Goal: Task Accomplishment & Management: Manage account settings

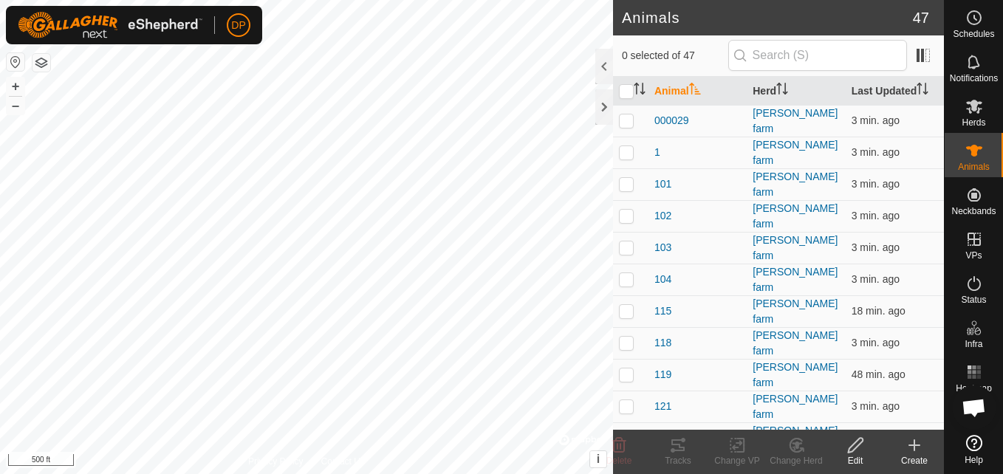
scroll to position [1537, 0]
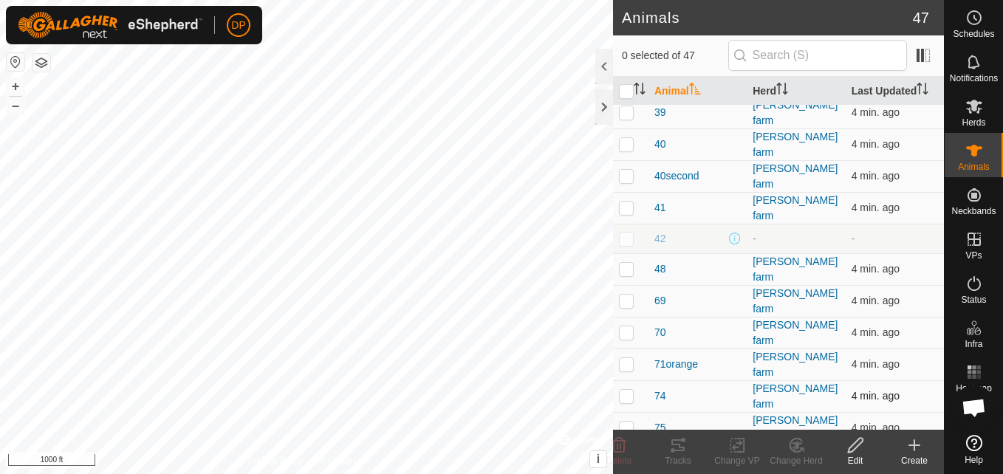
scroll to position [1064, 0]
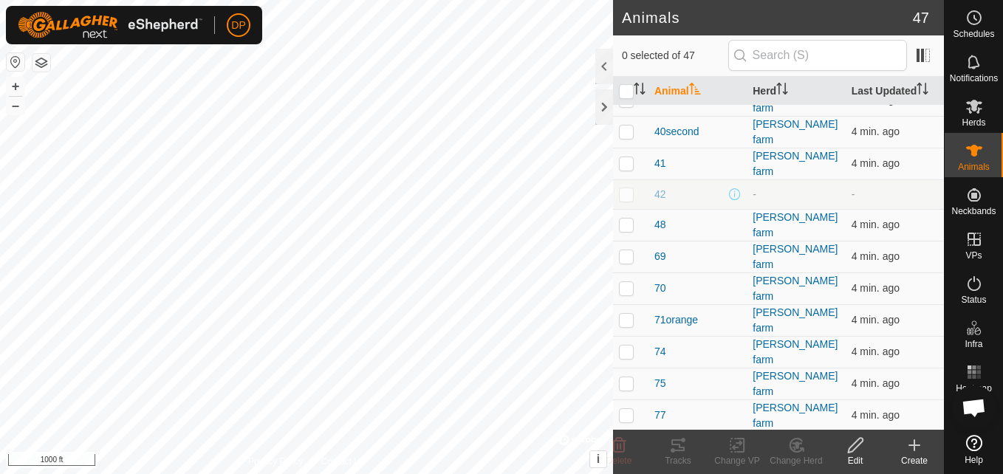
click at [675, 445] on icon at bounding box center [677, 445] width 13 height 12
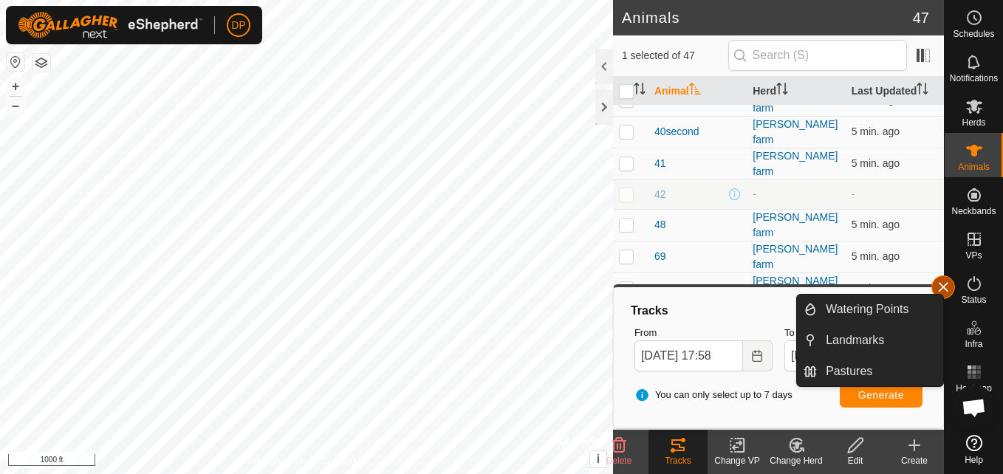
click at [943, 287] on button "button" at bounding box center [943, 287] width 24 height 24
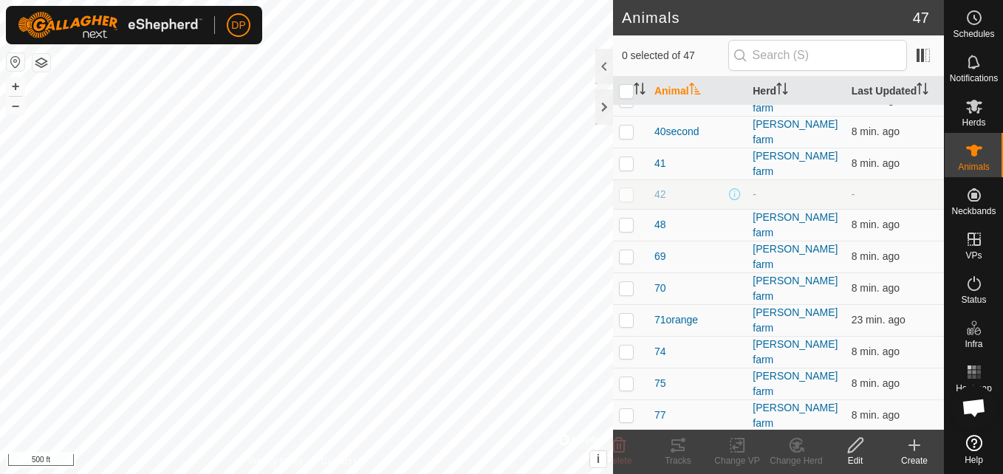
click at [616, 442] on icon at bounding box center [619, 445] width 18 height 18
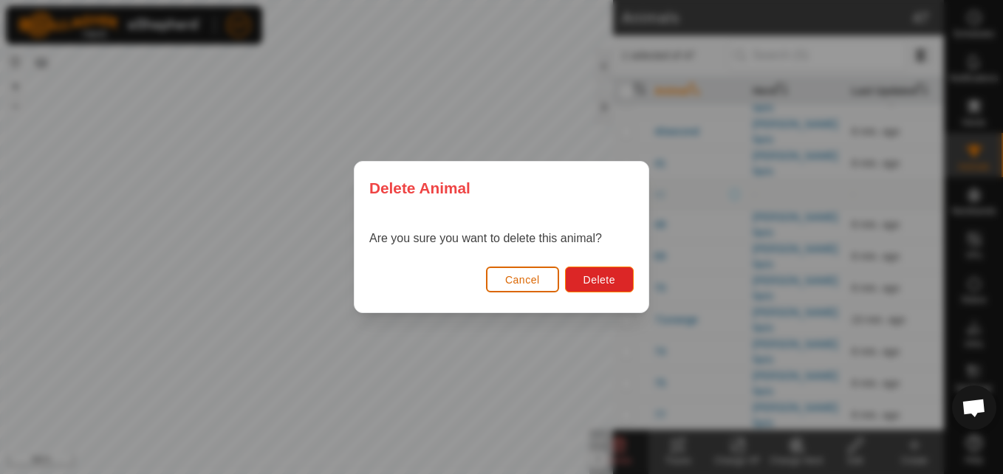
click at [511, 281] on span "Cancel" at bounding box center [522, 280] width 35 height 12
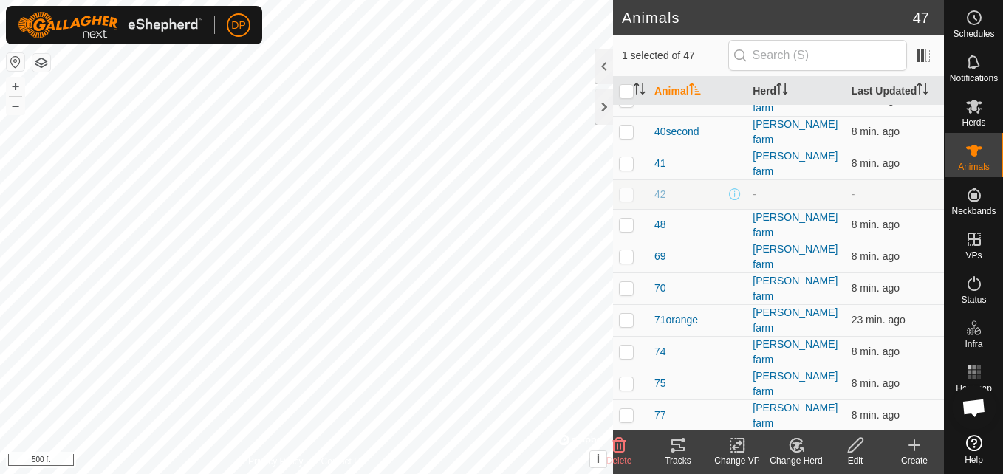
click at [676, 448] on icon at bounding box center [678, 445] width 18 height 18
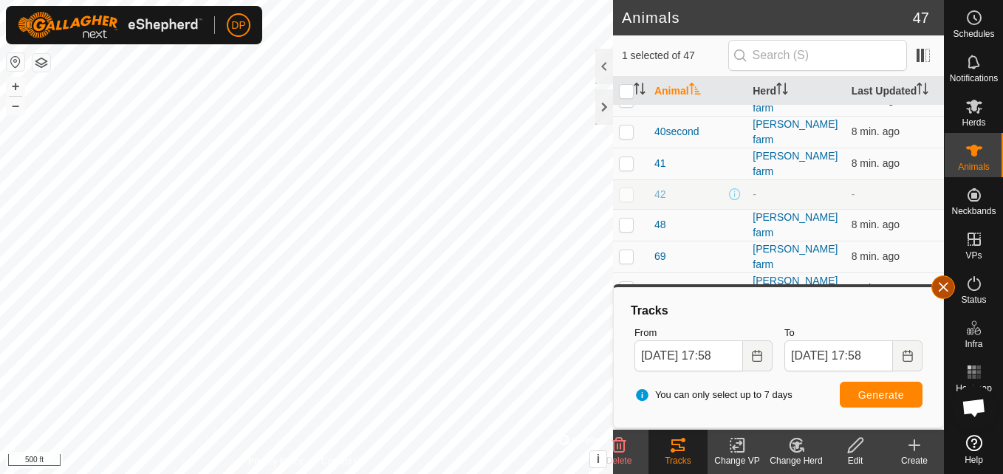
click at [943, 288] on button "button" at bounding box center [943, 287] width 24 height 24
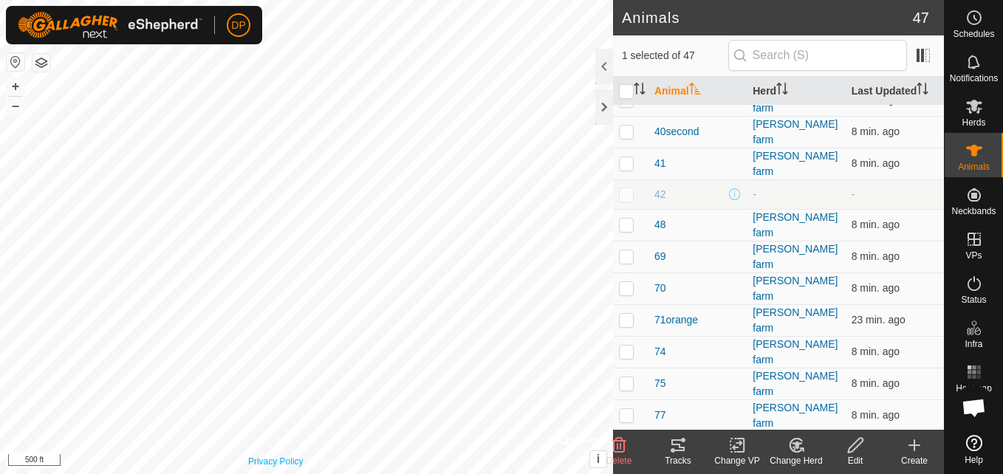
checkbox input "false"
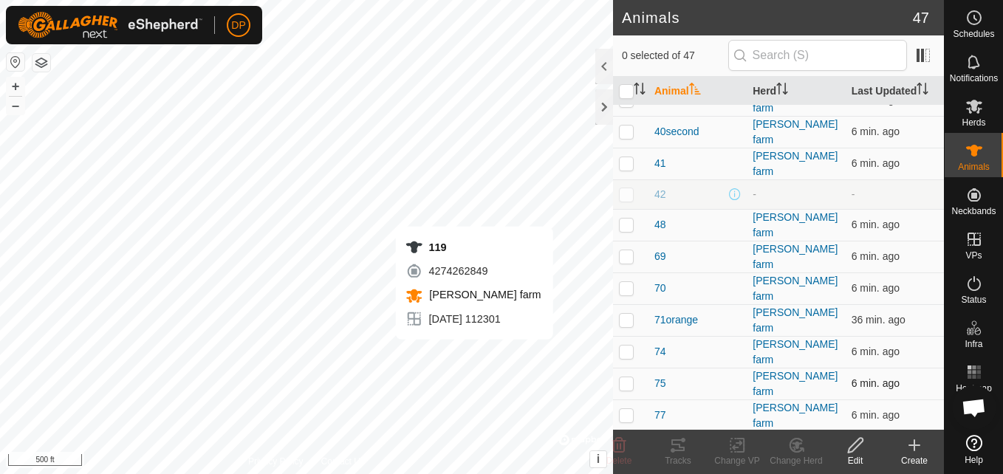
checkbox input "true"
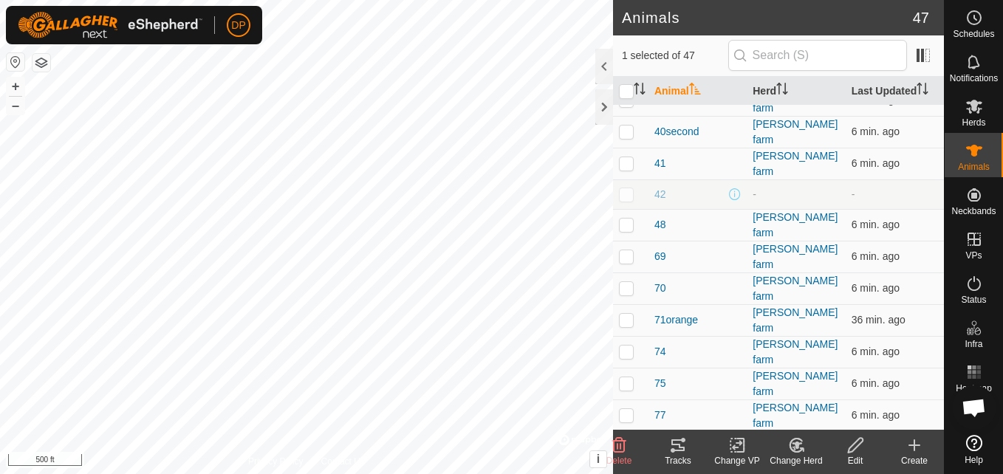
click at [677, 448] on icon at bounding box center [678, 445] width 18 height 18
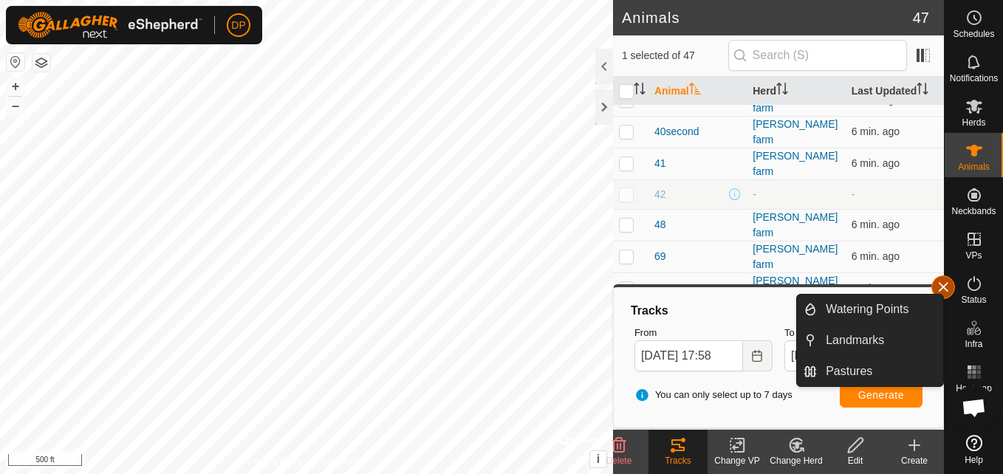
click at [942, 284] on button "button" at bounding box center [943, 287] width 24 height 24
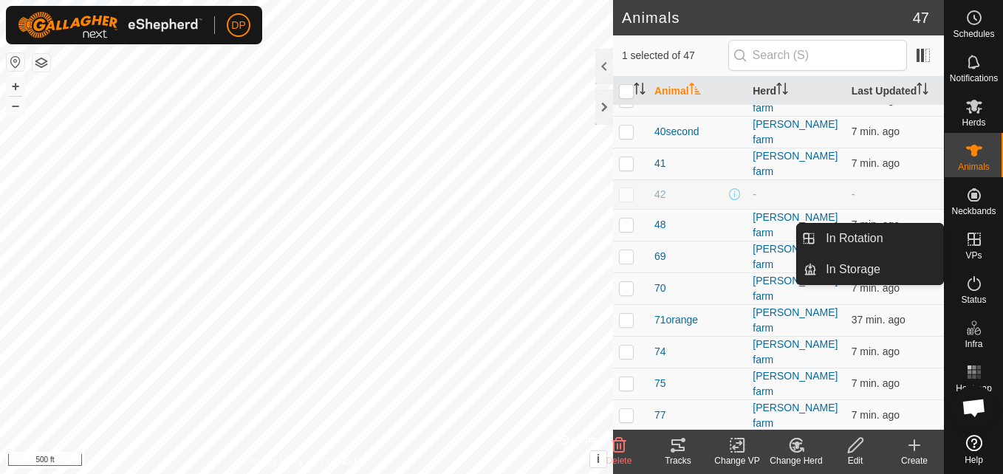
click at [975, 243] on icon at bounding box center [974, 239] width 18 height 18
click at [932, 240] on link "In Rotation" at bounding box center [880, 239] width 126 height 30
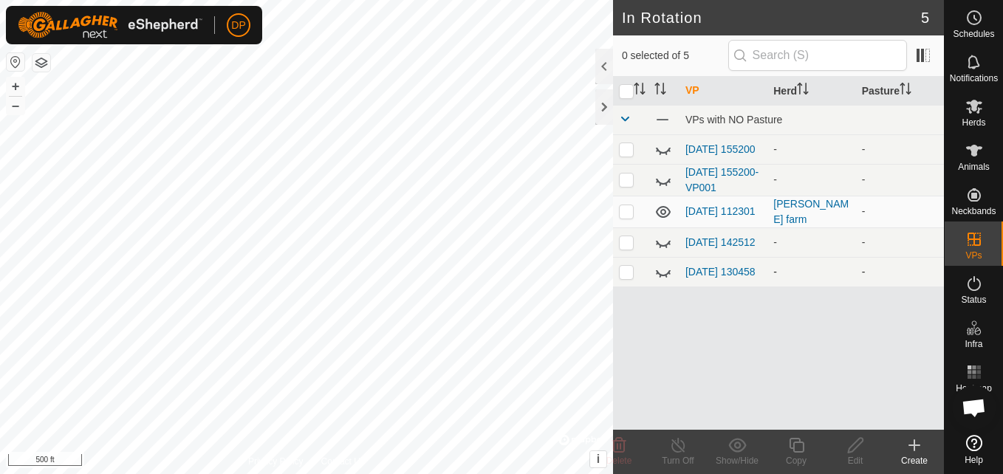
click at [659, 276] on icon at bounding box center [663, 272] width 18 height 18
click at [660, 275] on icon at bounding box center [663, 272] width 18 height 18
